Goal: Task Accomplishment & Management: Use online tool/utility

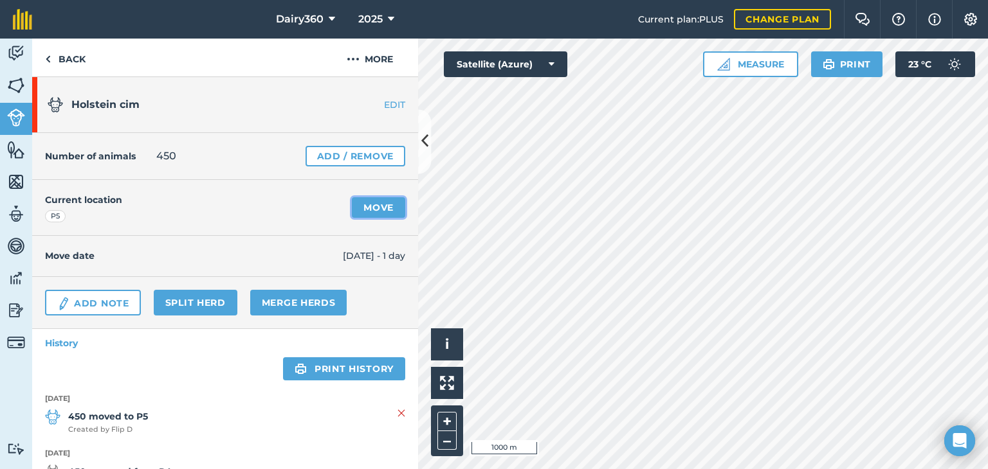
click at [380, 209] on link "Move" at bounding box center [378, 207] width 53 height 21
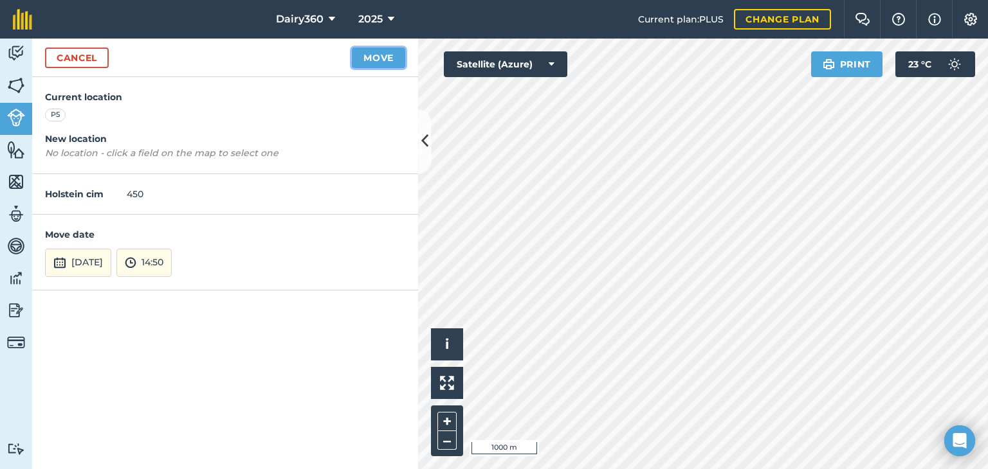
click at [375, 59] on button "Move" at bounding box center [378, 58] width 53 height 21
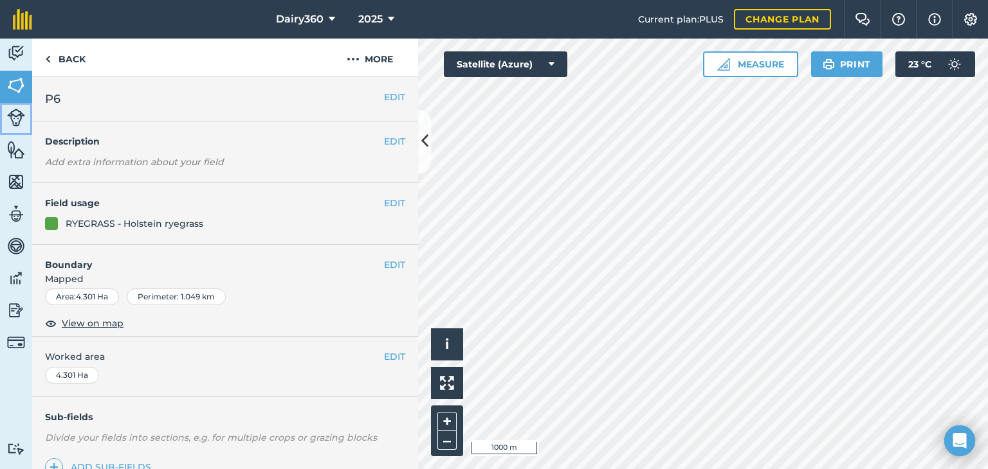
click at [16, 116] on img at bounding box center [16, 118] width 18 height 18
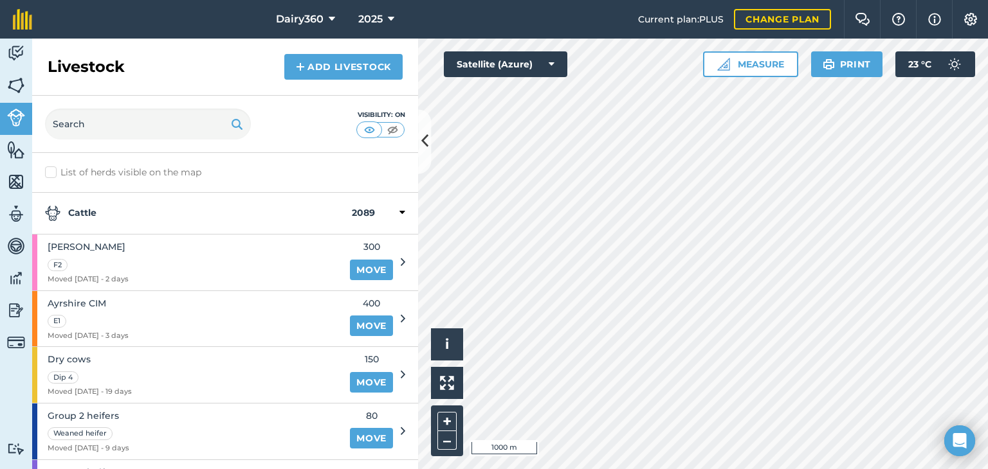
click at [399, 211] on icon at bounding box center [402, 213] width 6 height 12
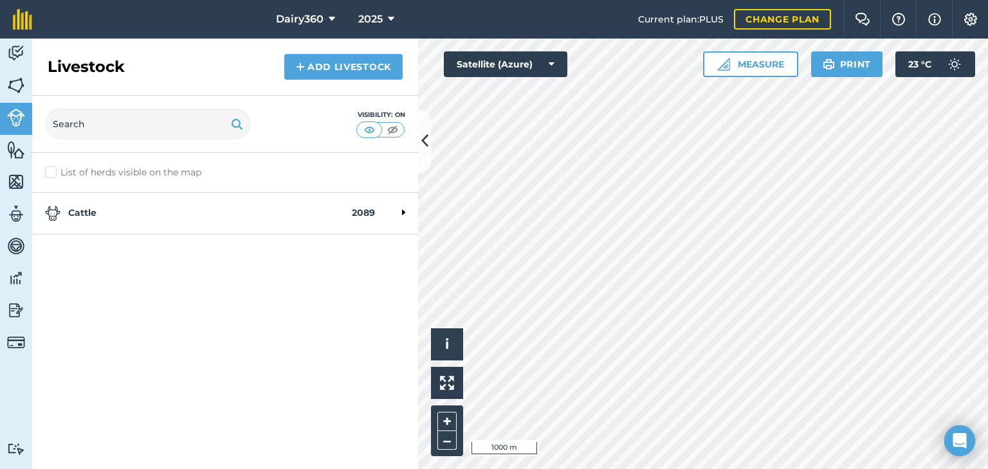
click at [392, 211] on div at bounding box center [390, 213] width 30 height 15
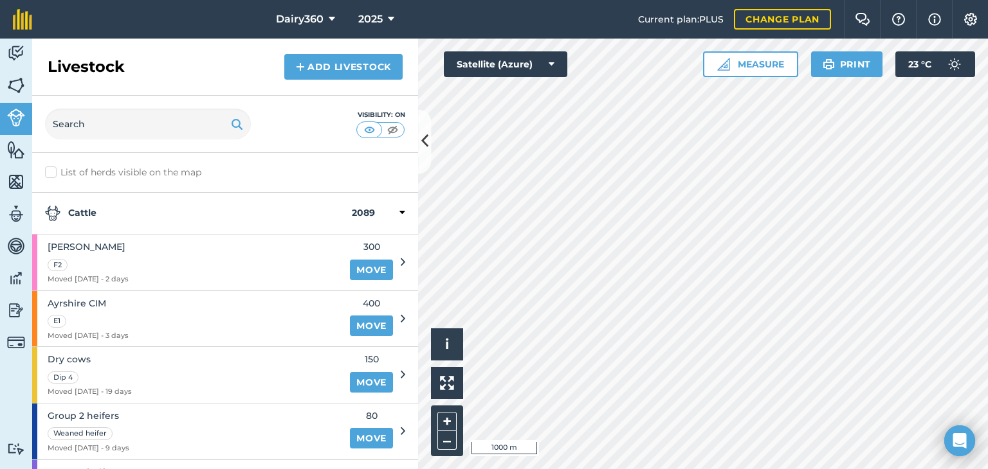
scroll to position [276, 0]
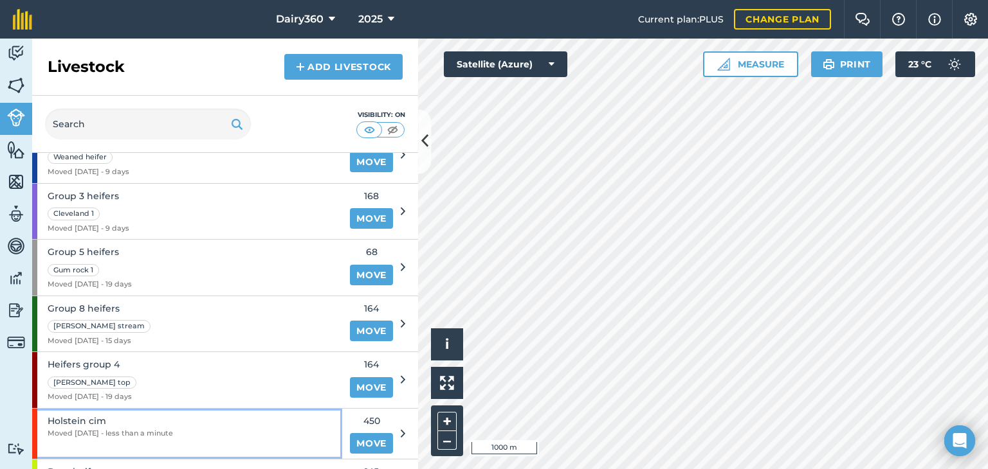
click at [153, 424] on span "Holstein cim" at bounding box center [110, 421] width 125 height 14
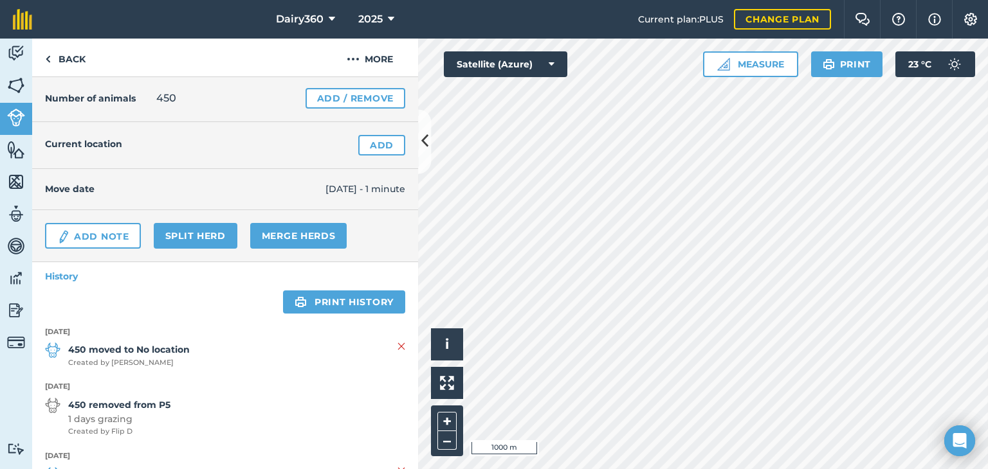
scroll to position [77, 0]
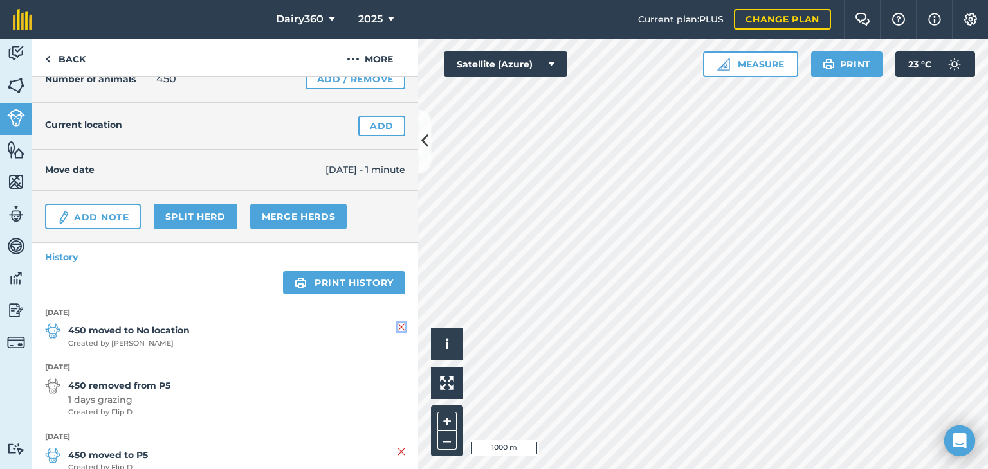
click at [397, 325] on img at bounding box center [401, 327] width 8 height 15
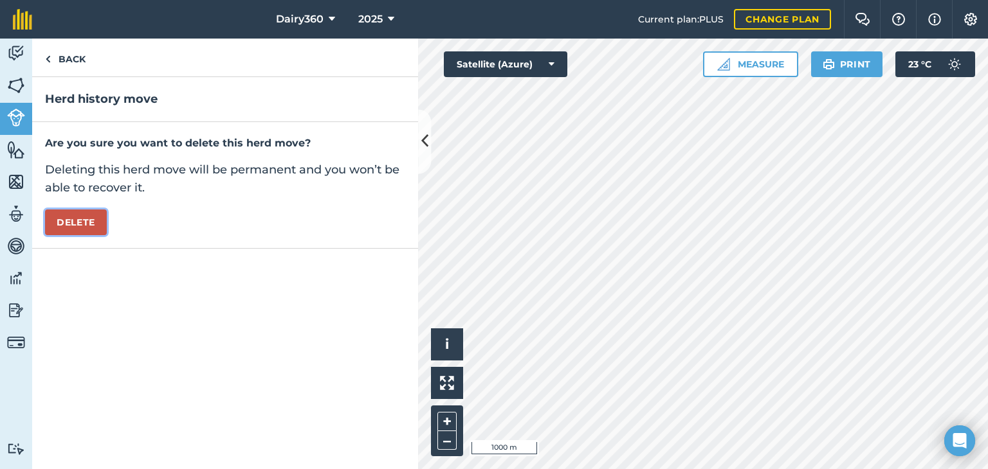
click at [82, 224] on button "Delete" at bounding box center [76, 223] width 62 height 26
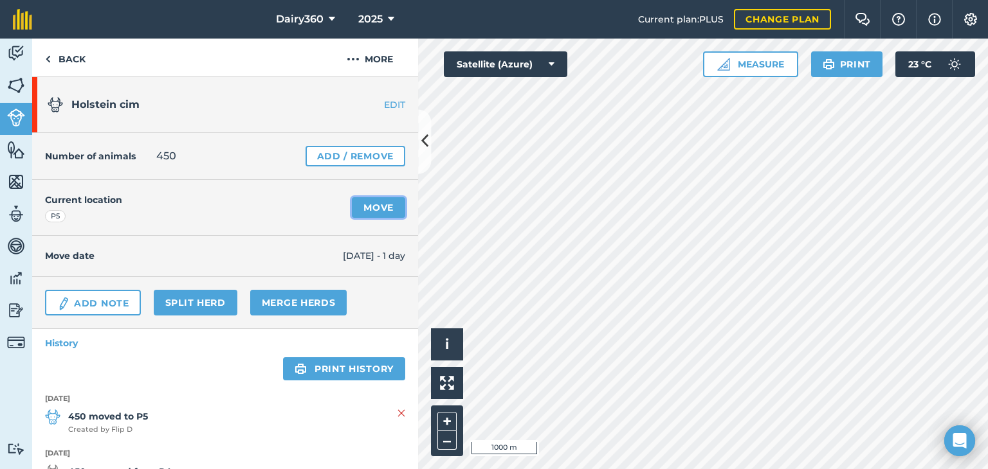
click at [381, 201] on link "Move" at bounding box center [378, 207] width 53 height 21
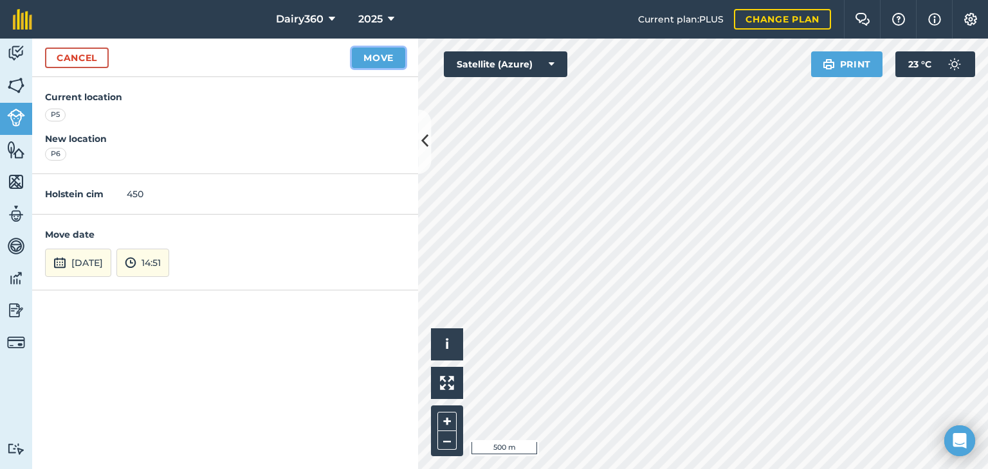
click at [380, 61] on button "Move" at bounding box center [378, 58] width 53 height 21
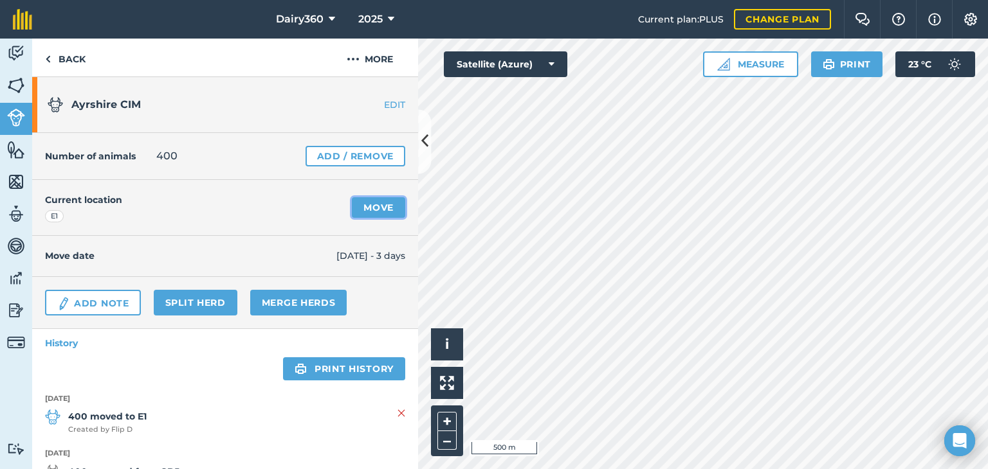
click at [368, 204] on link "Move" at bounding box center [378, 207] width 53 height 21
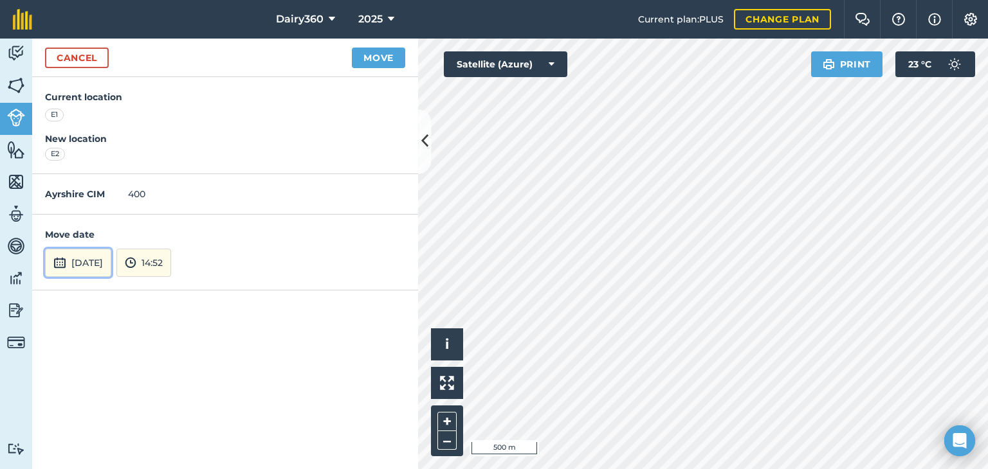
click at [111, 265] on button "4th Oct 2025" at bounding box center [78, 263] width 66 height 28
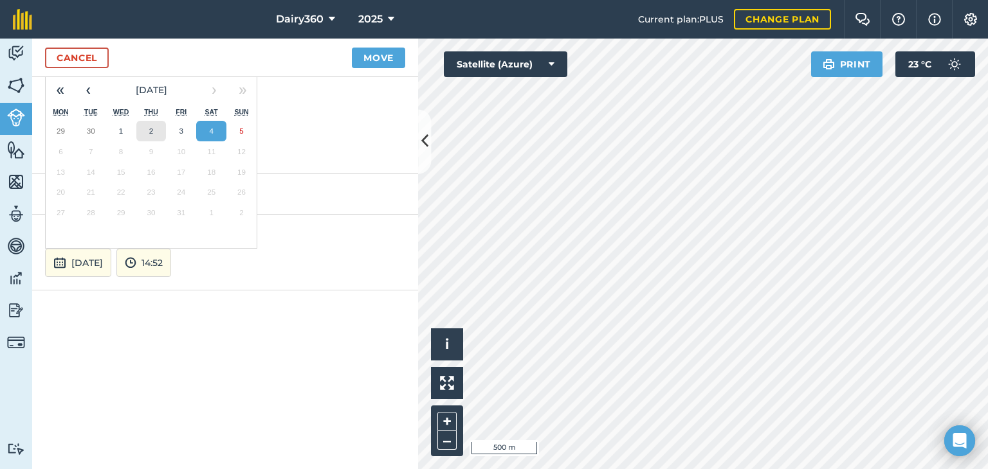
click at [152, 127] on abbr "2" at bounding box center [151, 131] width 4 height 8
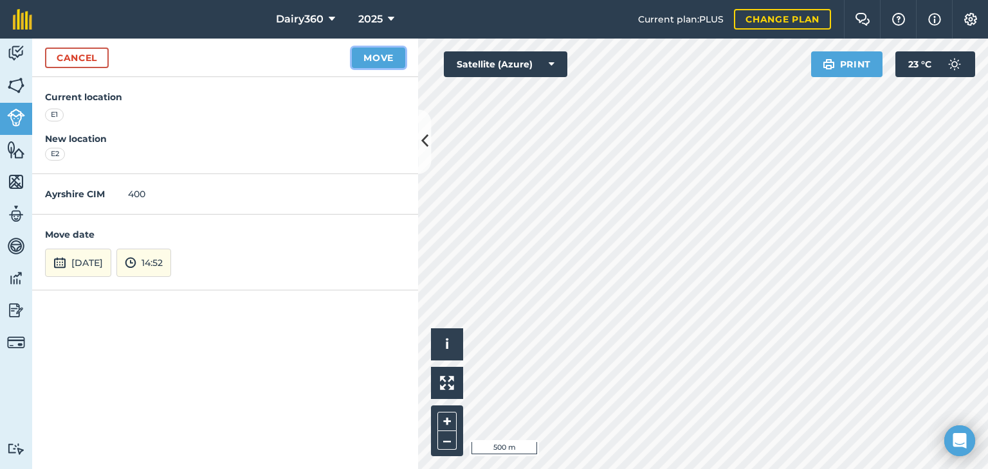
click at [387, 56] on button "Move" at bounding box center [378, 58] width 53 height 21
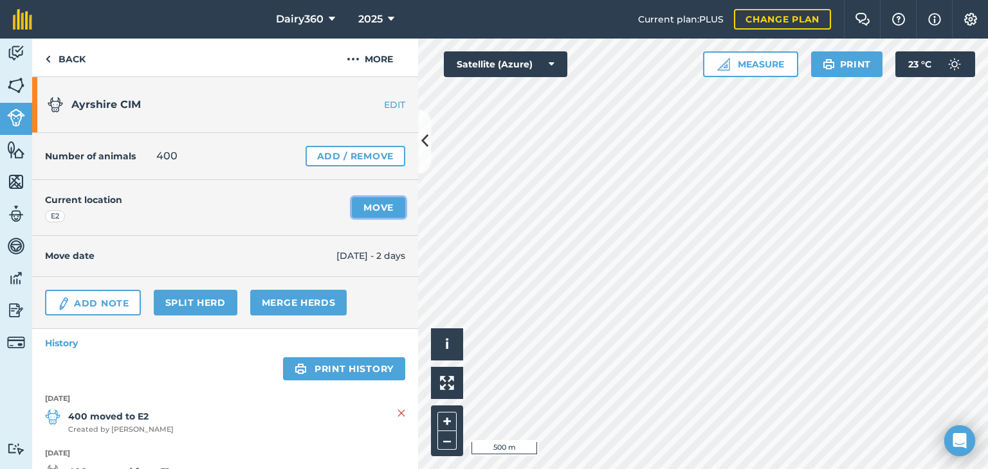
click at [373, 209] on link "Move" at bounding box center [378, 207] width 53 height 21
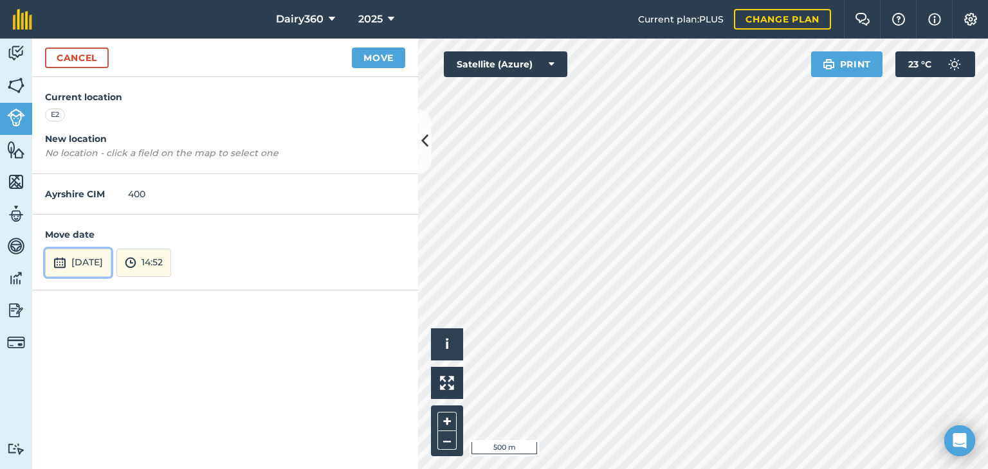
click at [97, 268] on button "4th Oct 2025" at bounding box center [78, 263] width 66 height 28
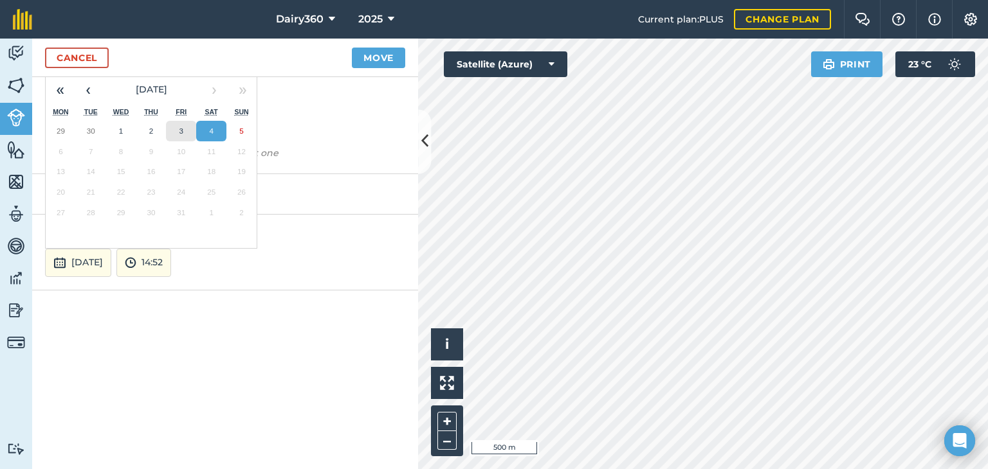
click at [181, 130] on abbr "3" at bounding box center [181, 131] width 4 height 8
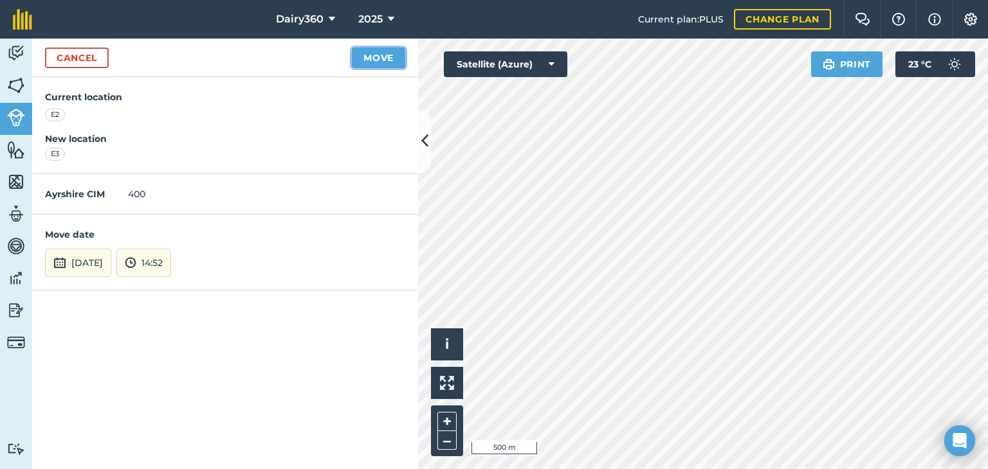
click at [372, 57] on button "Move" at bounding box center [378, 58] width 53 height 21
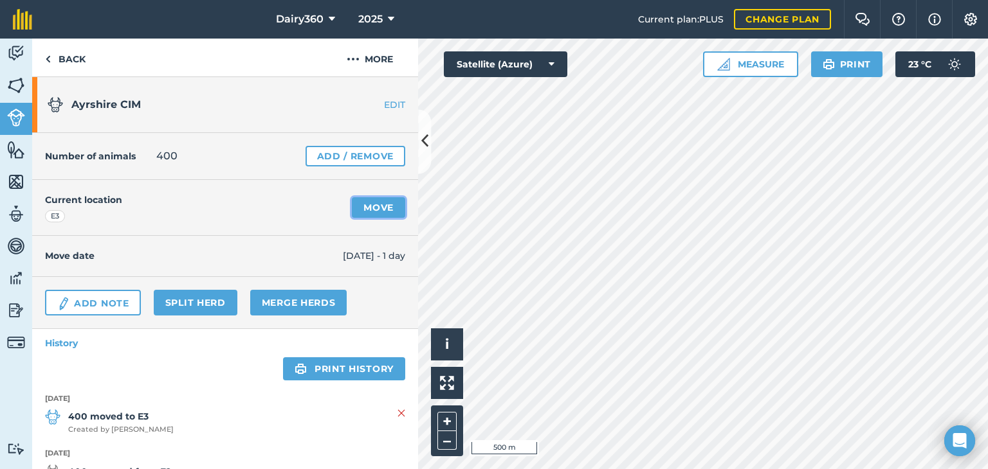
click at [362, 203] on link "Move" at bounding box center [378, 207] width 53 height 21
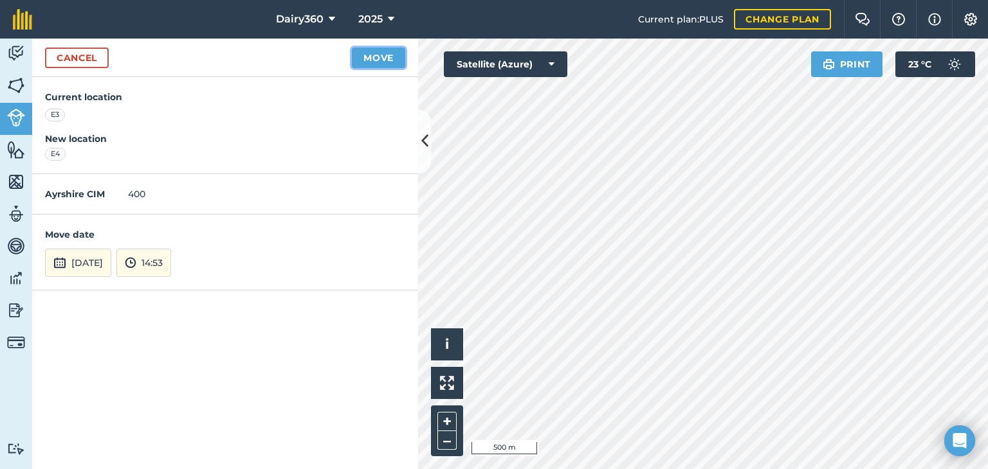
click at [381, 60] on button "Move" at bounding box center [378, 58] width 53 height 21
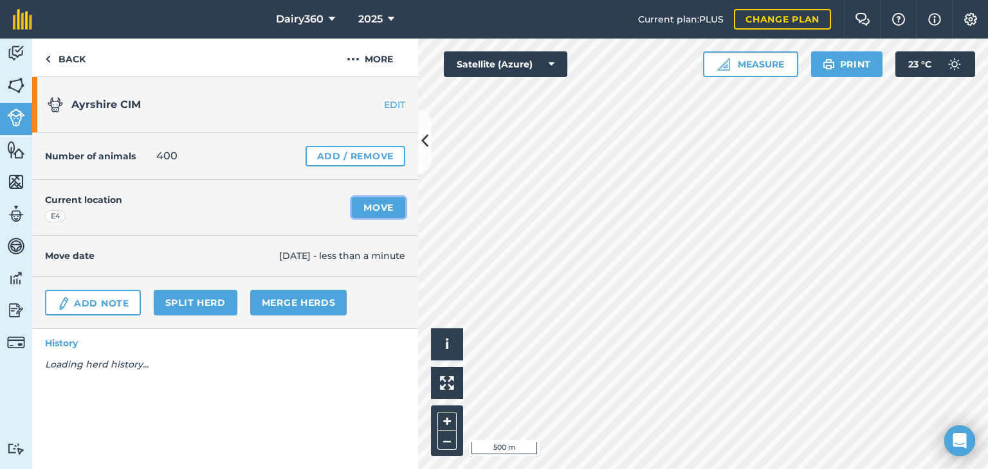
click at [391, 207] on link "Move" at bounding box center [378, 207] width 53 height 21
